Goal: Task Accomplishment & Management: Manage account settings

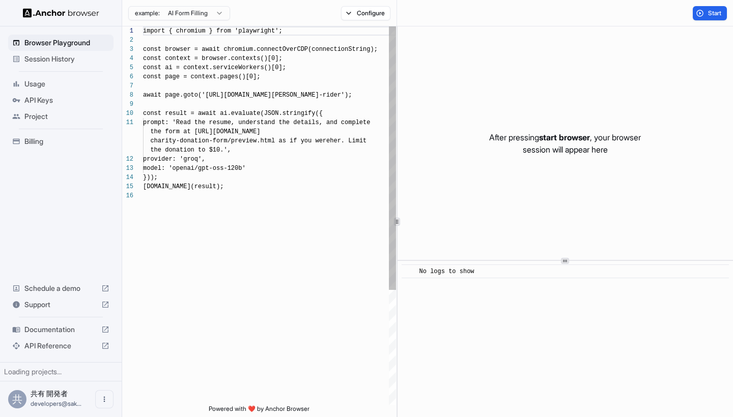
scroll to position [92, 0]
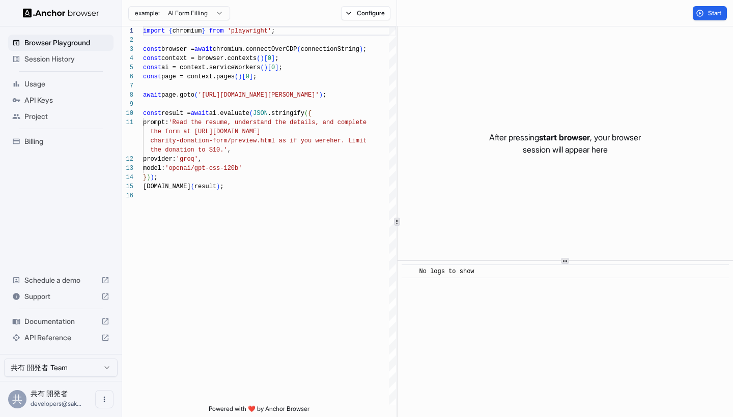
click at [50, 139] on span "Billing" at bounding box center [66, 141] width 85 height 10
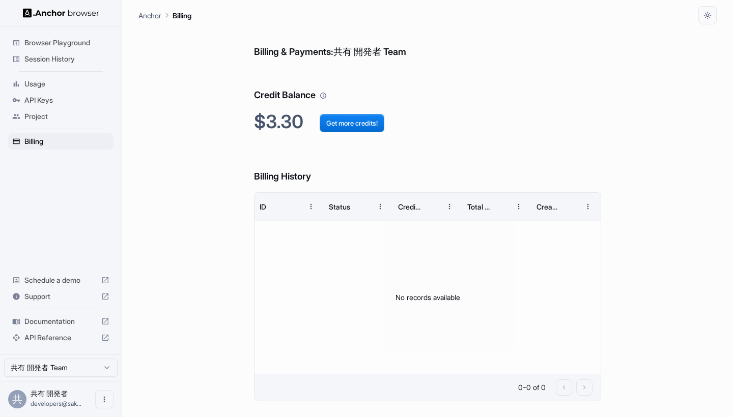
click at [53, 117] on span "Project" at bounding box center [66, 116] width 85 height 10
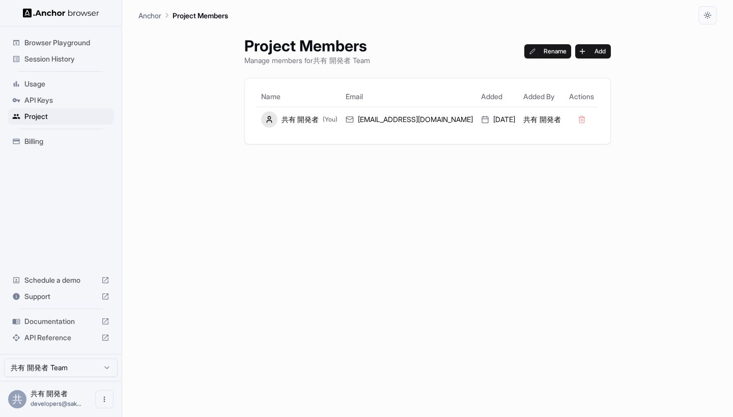
click at [64, 96] on span "API Keys" at bounding box center [66, 100] width 85 height 10
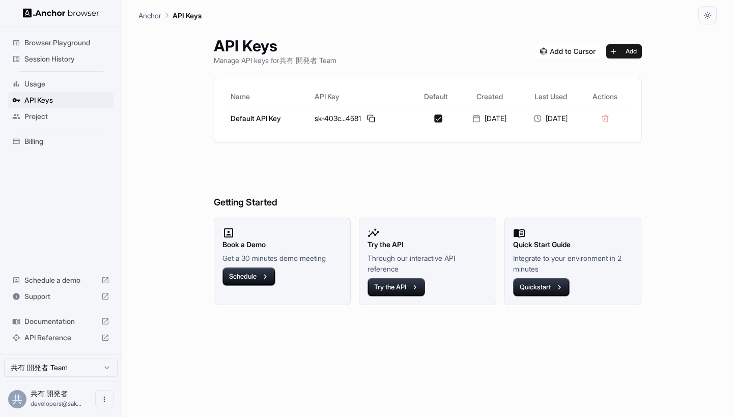
click at [63, 54] on span "Session History" at bounding box center [66, 59] width 85 height 10
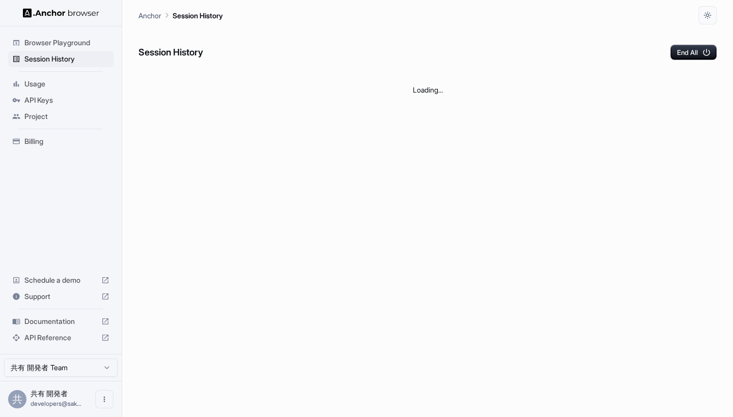
click at [39, 88] on span "Usage" at bounding box center [66, 84] width 85 height 10
